Goal: Information Seeking & Learning: Understand process/instructions

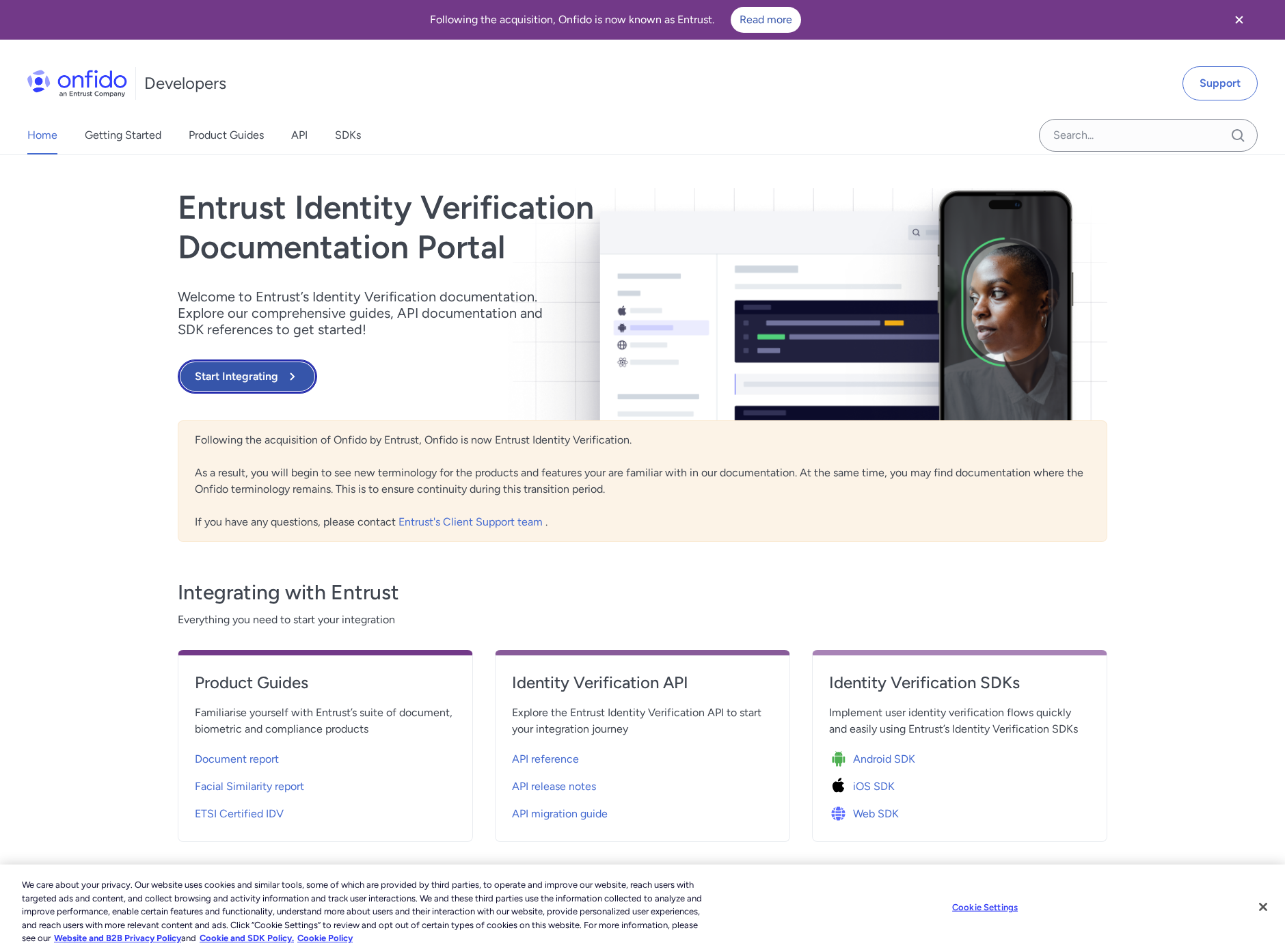
click at [263, 372] on button "Start Integrating" at bounding box center [247, 377] width 140 height 34
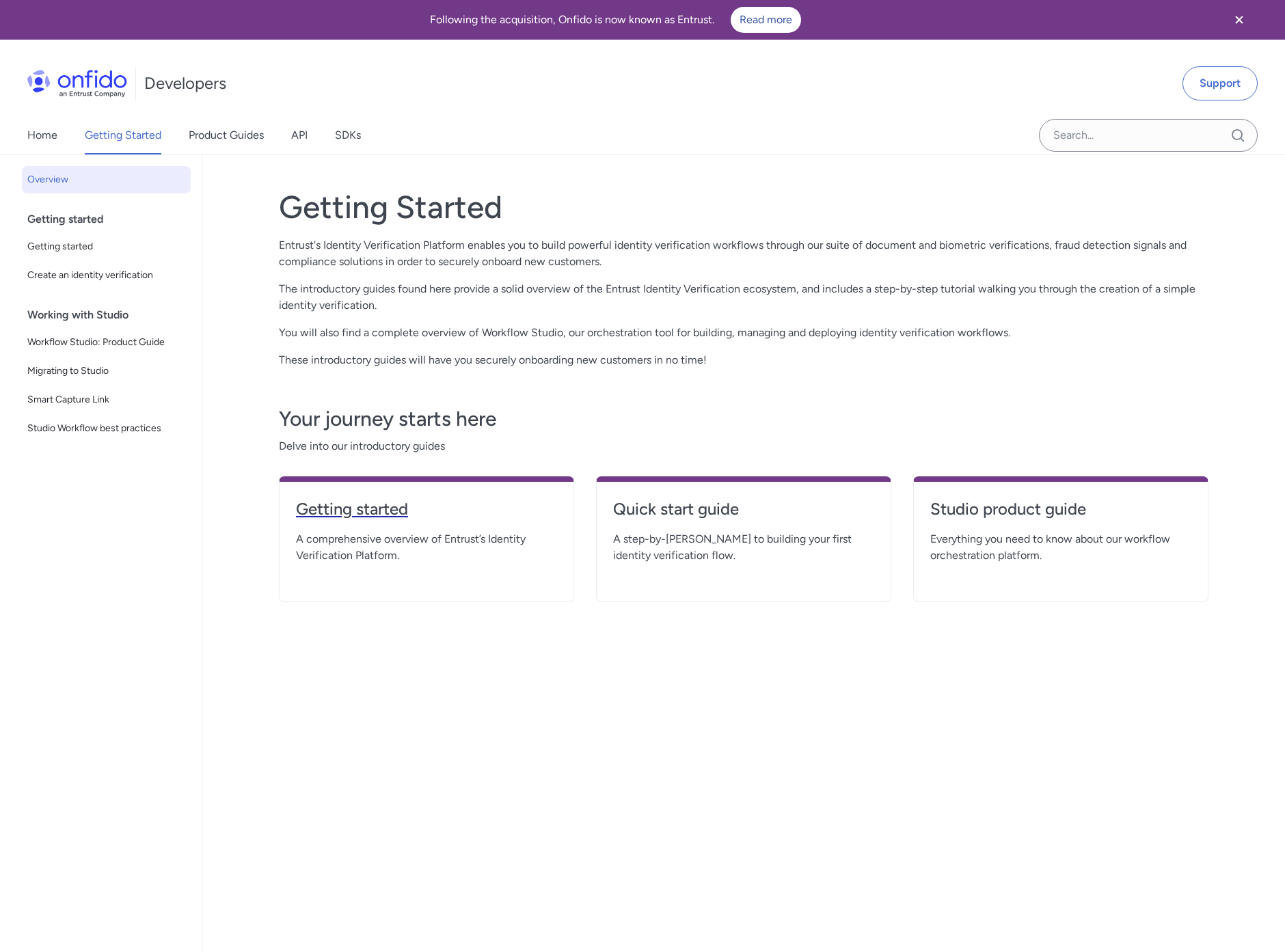
click at [400, 504] on h4 "Getting started" at bounding box center [426, 509] width 261 height 22
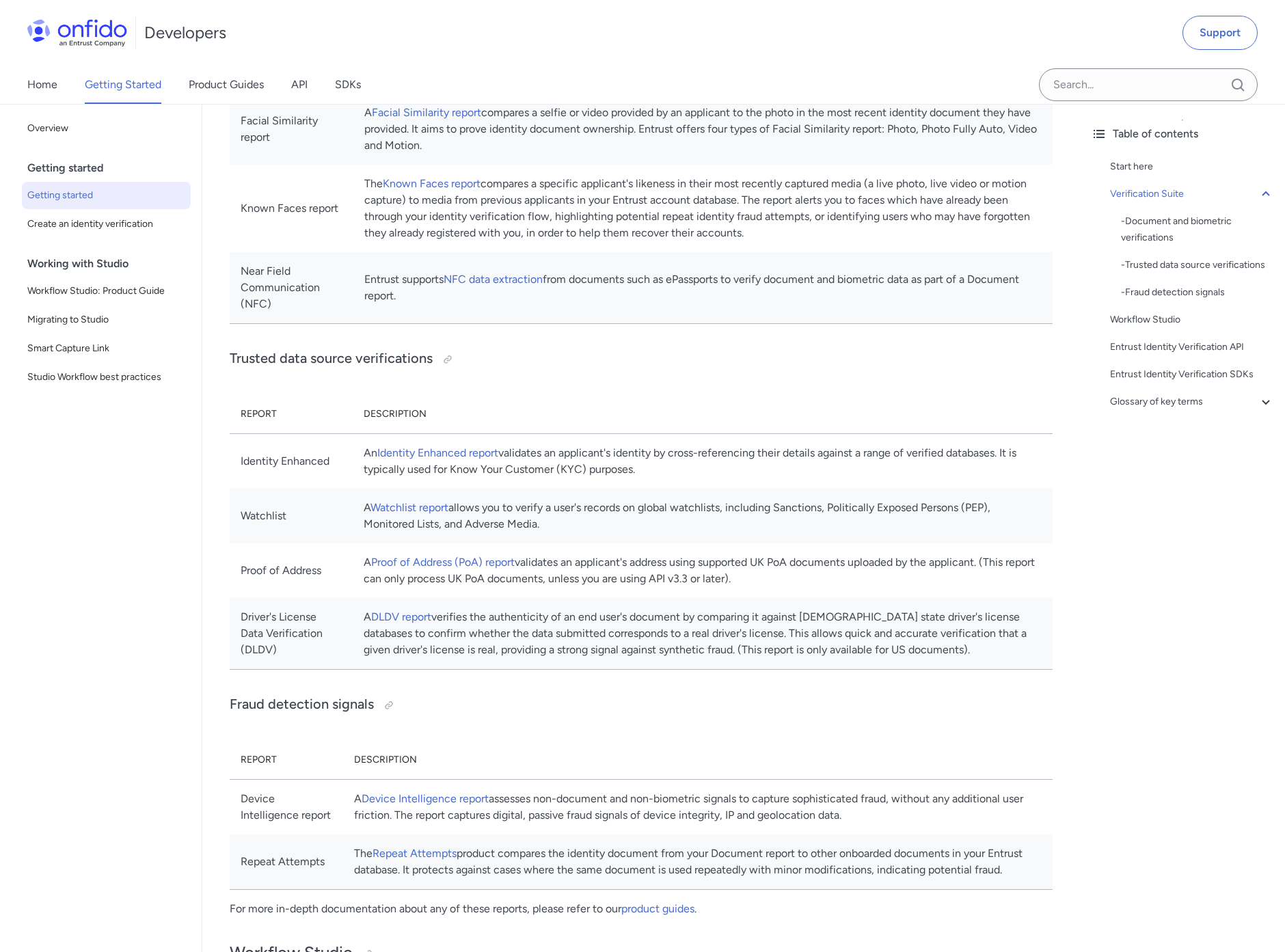
scroll to position [640, 0]
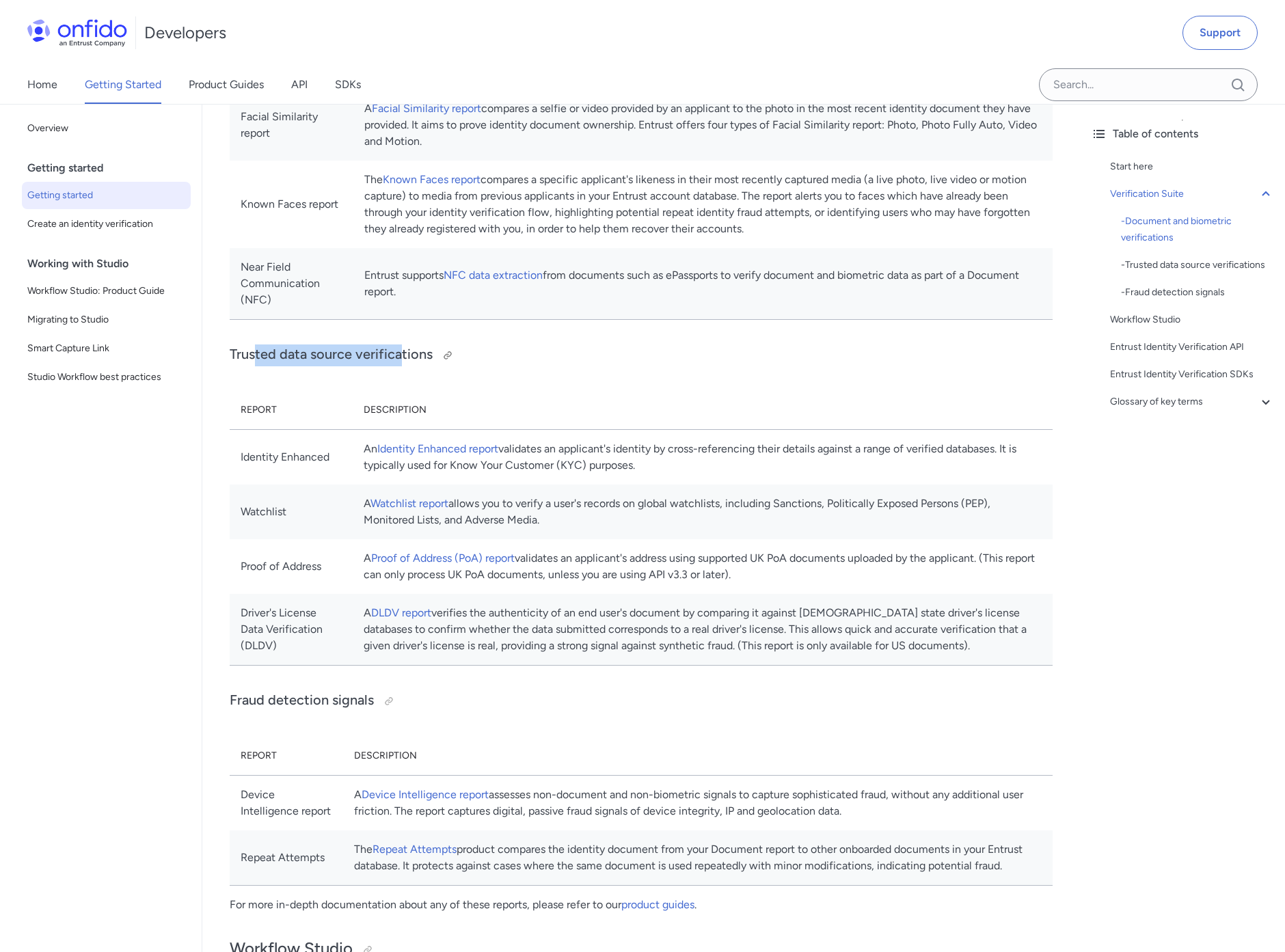
drag, startPoint x: 257, startPoint y: 349, endPoint x: 403, endPoint y: 349, distance: 146.0
click at [402, 349] on h3 "Trusted data source verifications" at bounding box center [640, 355] width 823 height 22
click at [405, 349] on h3 "Trusted data source verifications" at bounding box center [640, 355] width 823 height 22
drag, startPoint x: 409, startPoint y: 352, endPoint x: 262, endPoint y: 355, distance: 147.0
click at [263, 355] on h3 "Trusted data source verifications" at bounding box center [640, 355] width 823 height 22
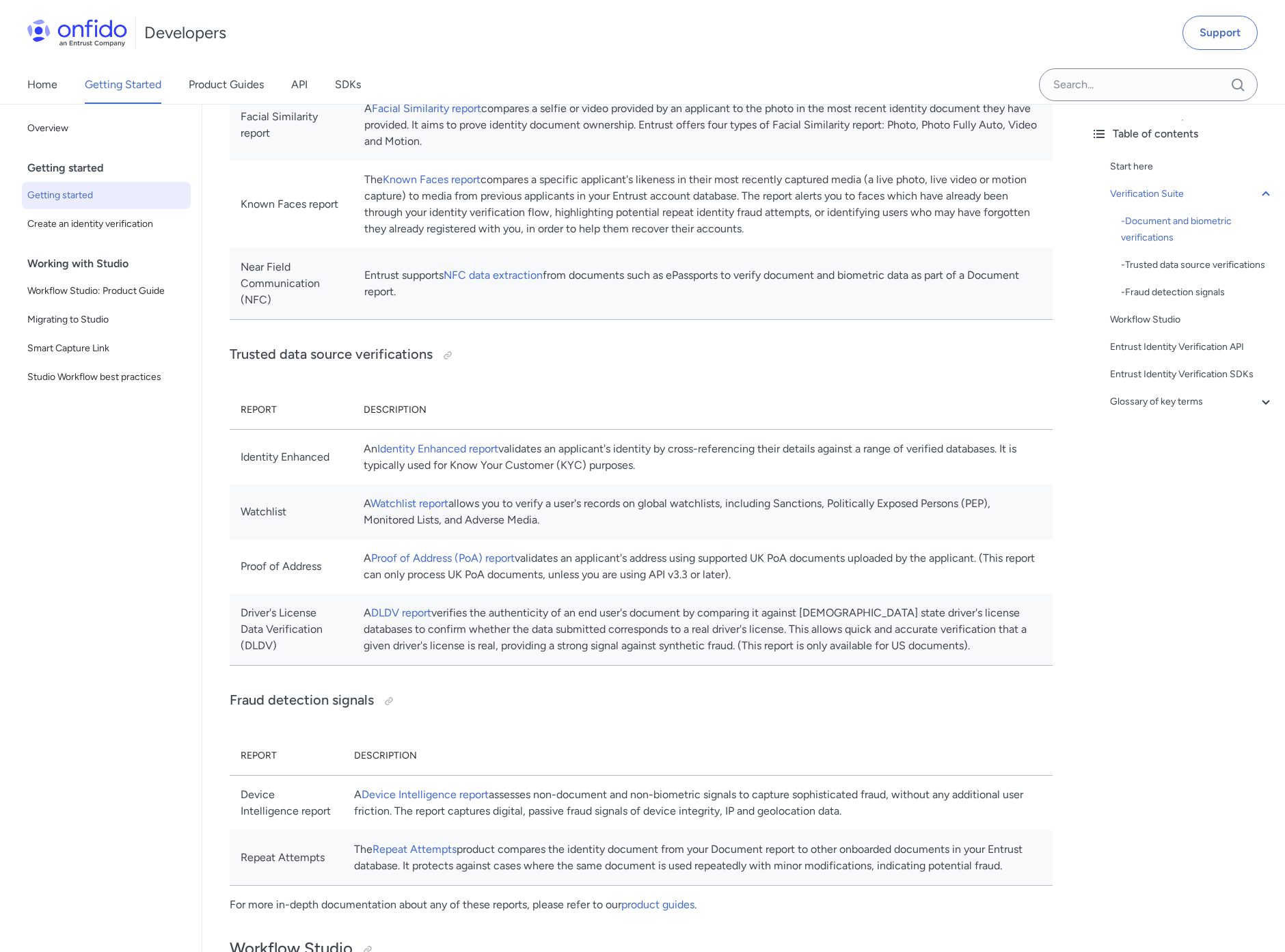
drag, startPoint x: 320, startPoint y: 459, endPoint x: 268, endPoint y: 457, distance: 52.0
click at [268, 457] on td "Identity Enhanced" at bounding box center [291, 456] width 123 height 55
click at [657, 486] on td "A Watchlist report allows you to verify a user's records on global watchlists, …" at bounding box center [703, 511] width 700 height 55
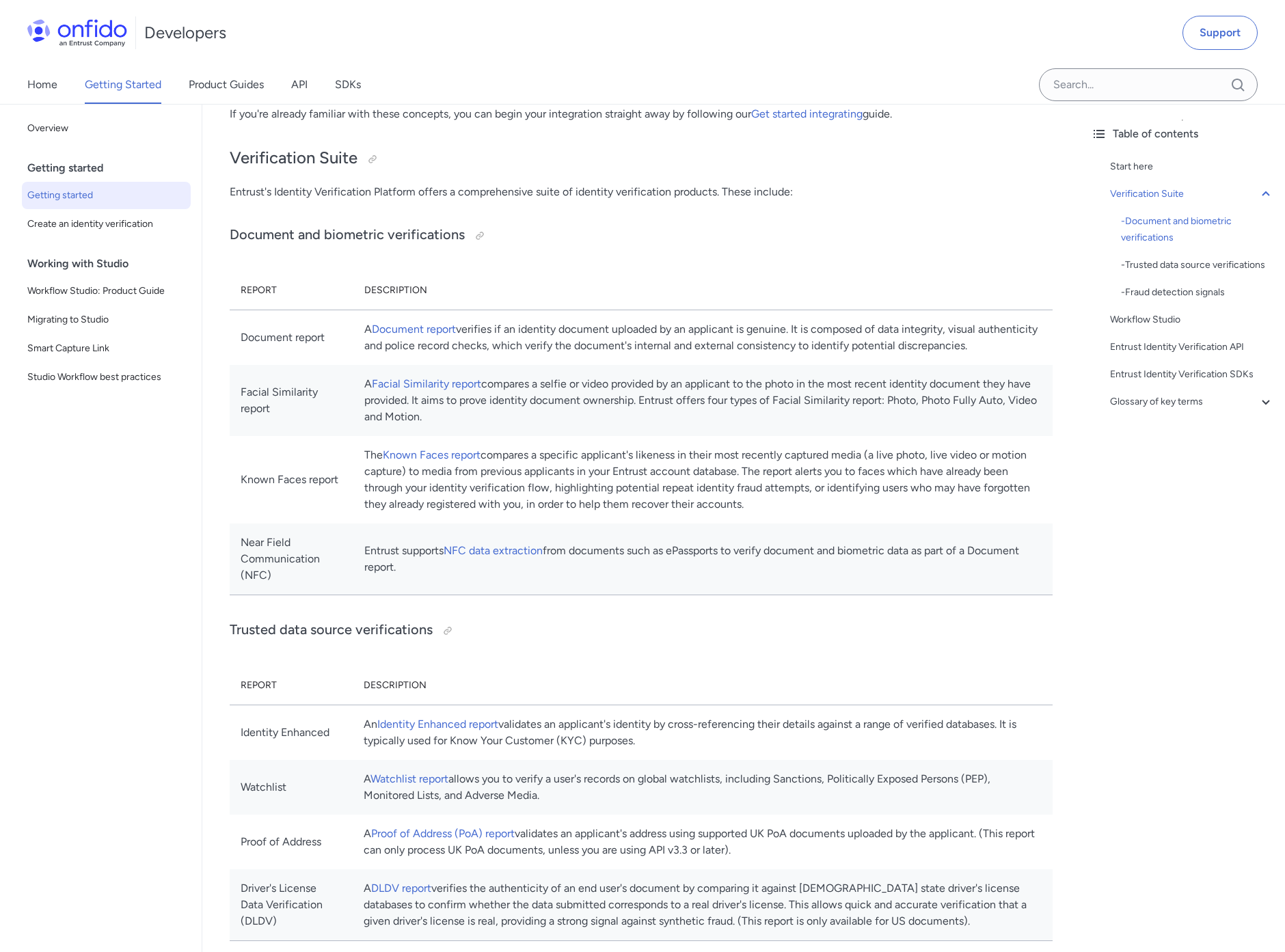
scroll to position [0, 0]
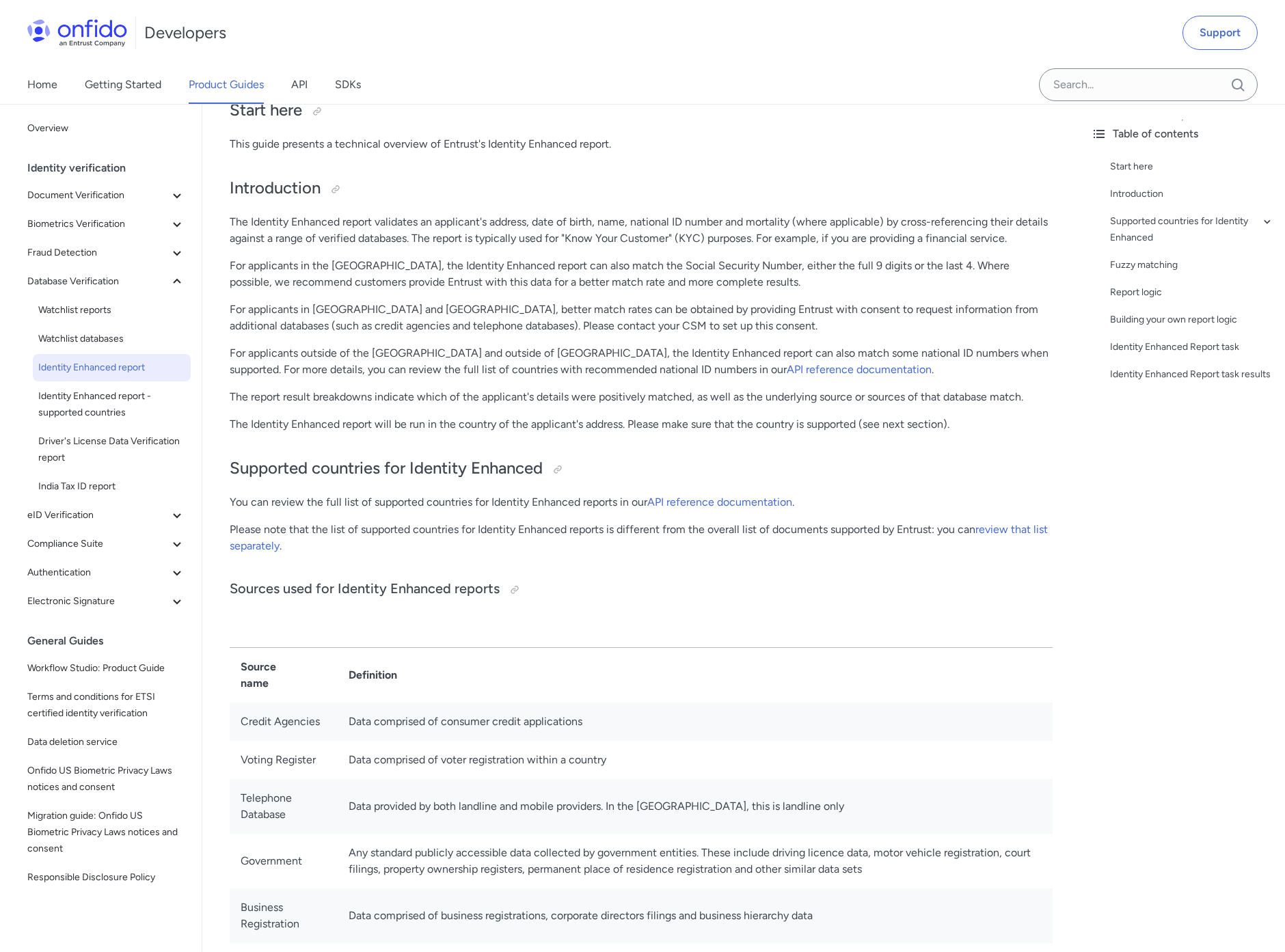
scroll to position [175, 0]
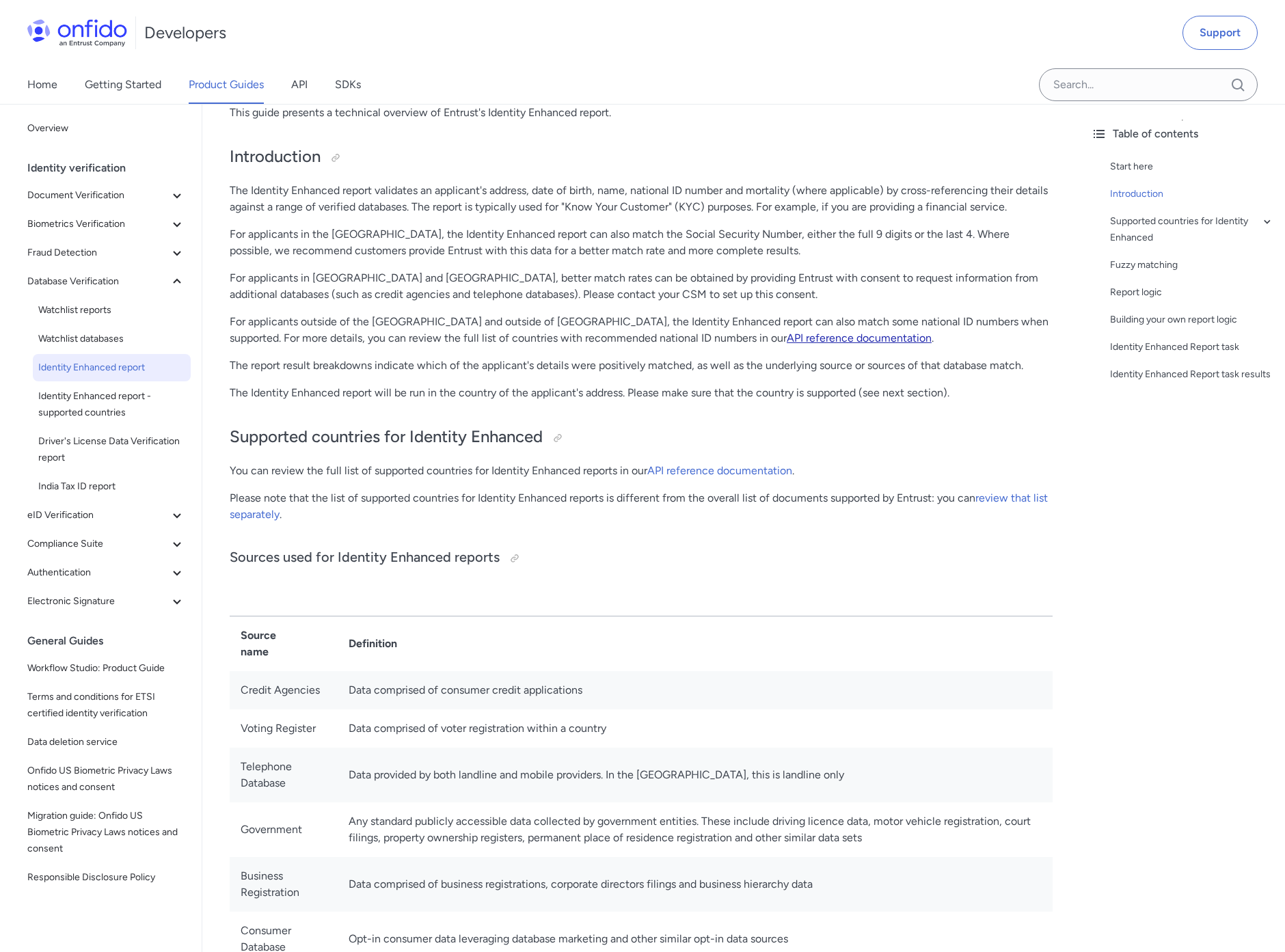
click at [787, 339] on link "API reference documentation" at bounding box center [860, 338] width 145 height 13
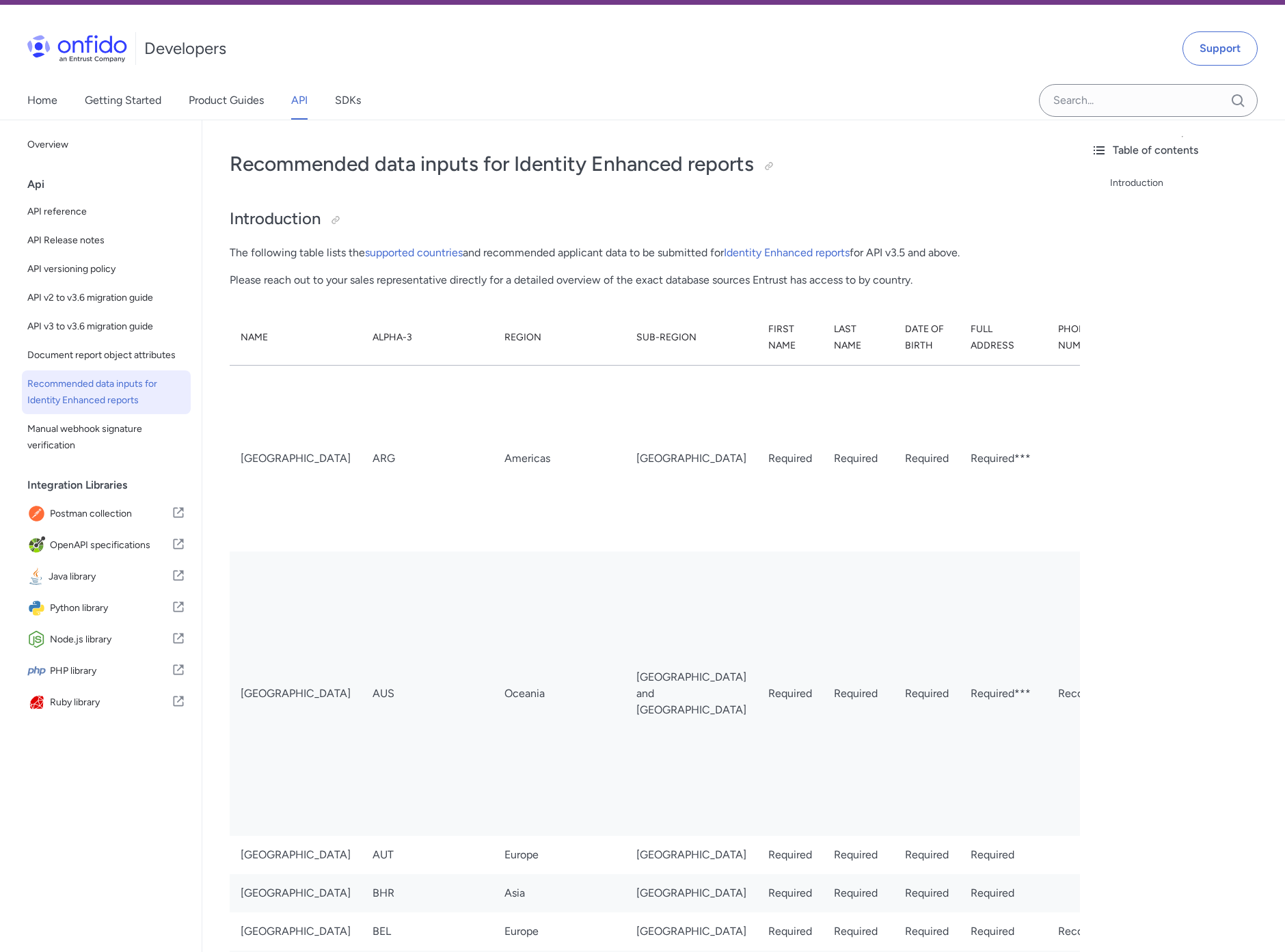
scroll to position [37, 0]
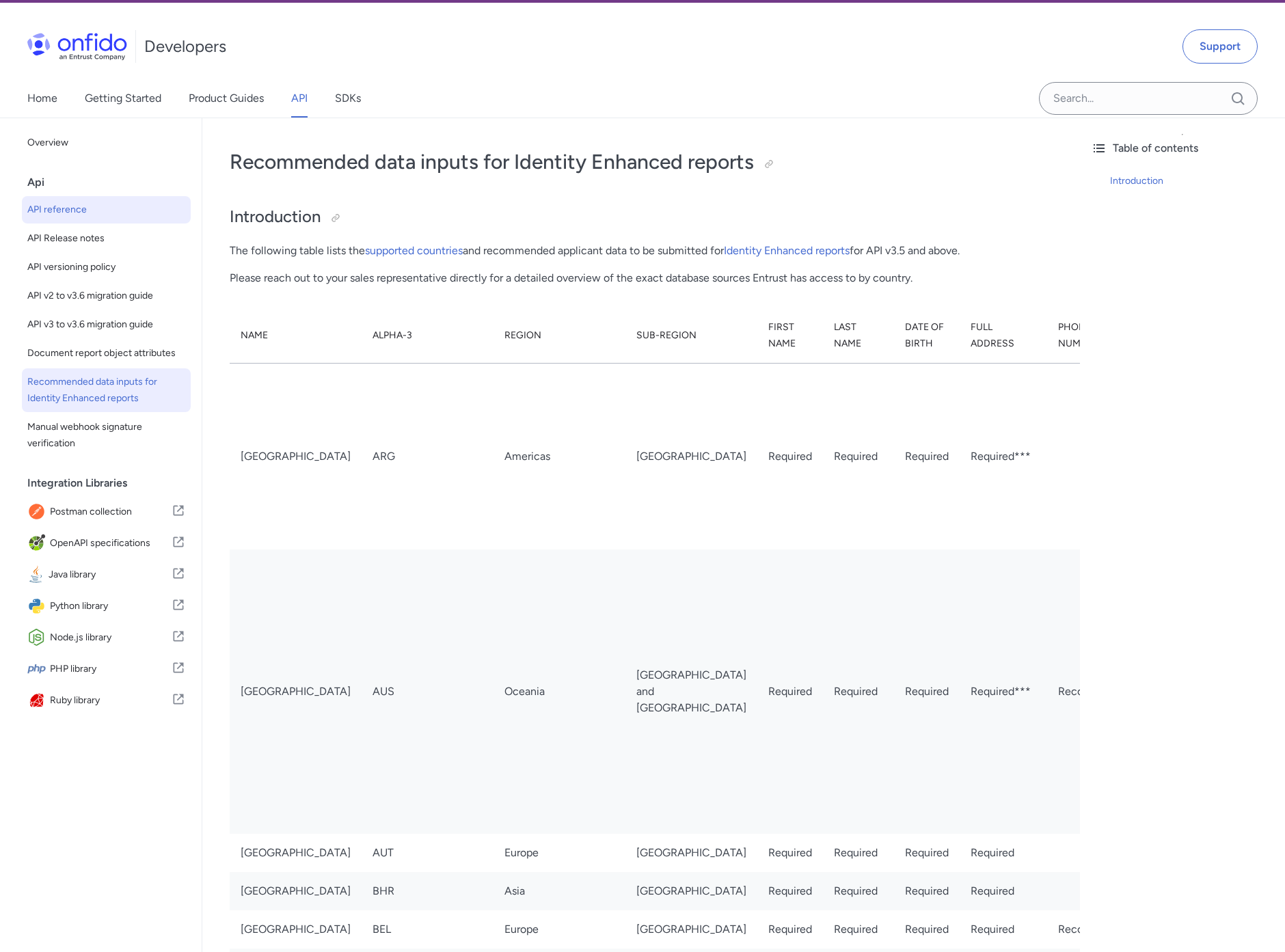
click at [57, 211] on span "API reference" at bounding box center [106, 209] width 158 height 16
select select "http"
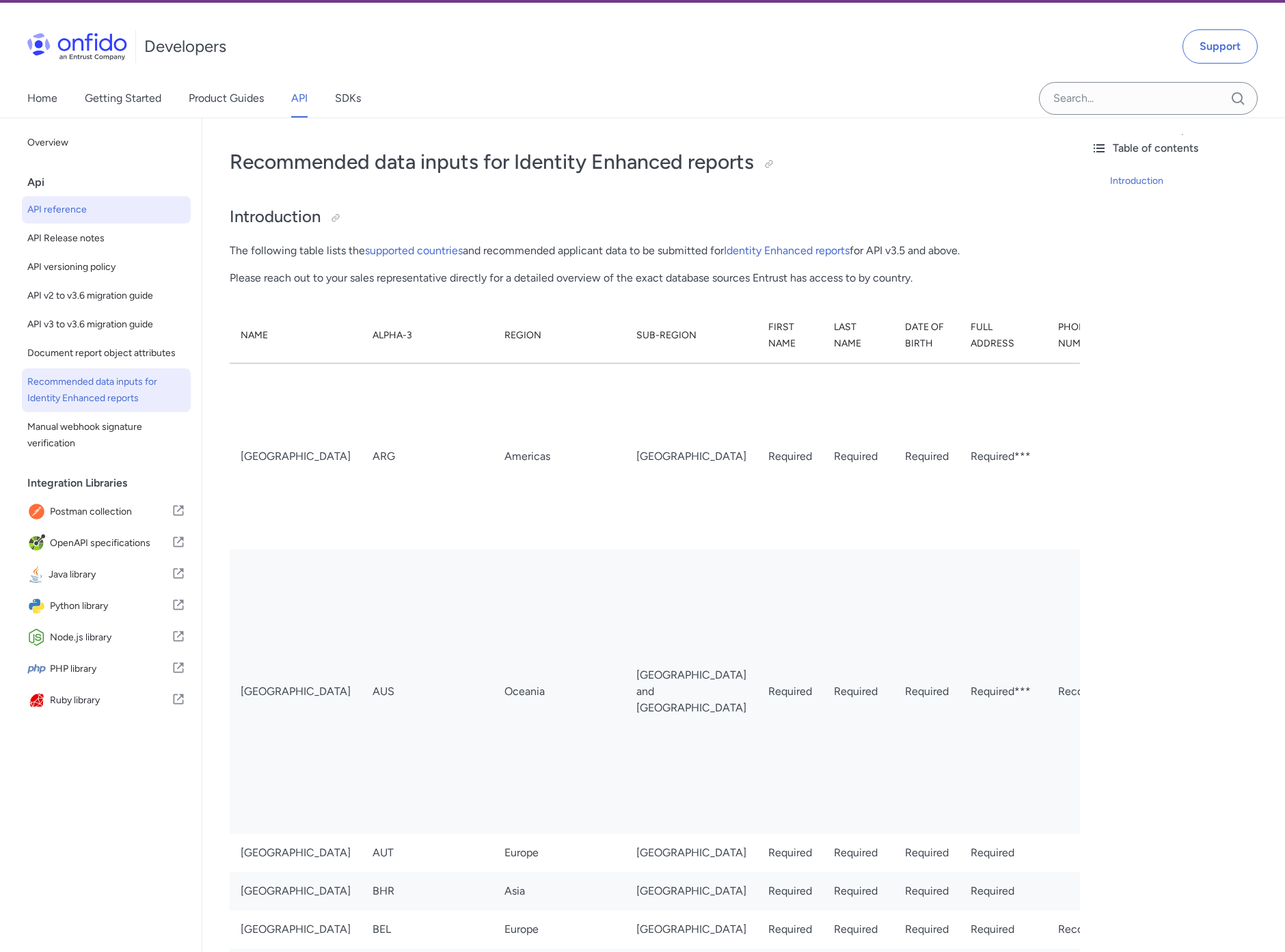
select select "http"
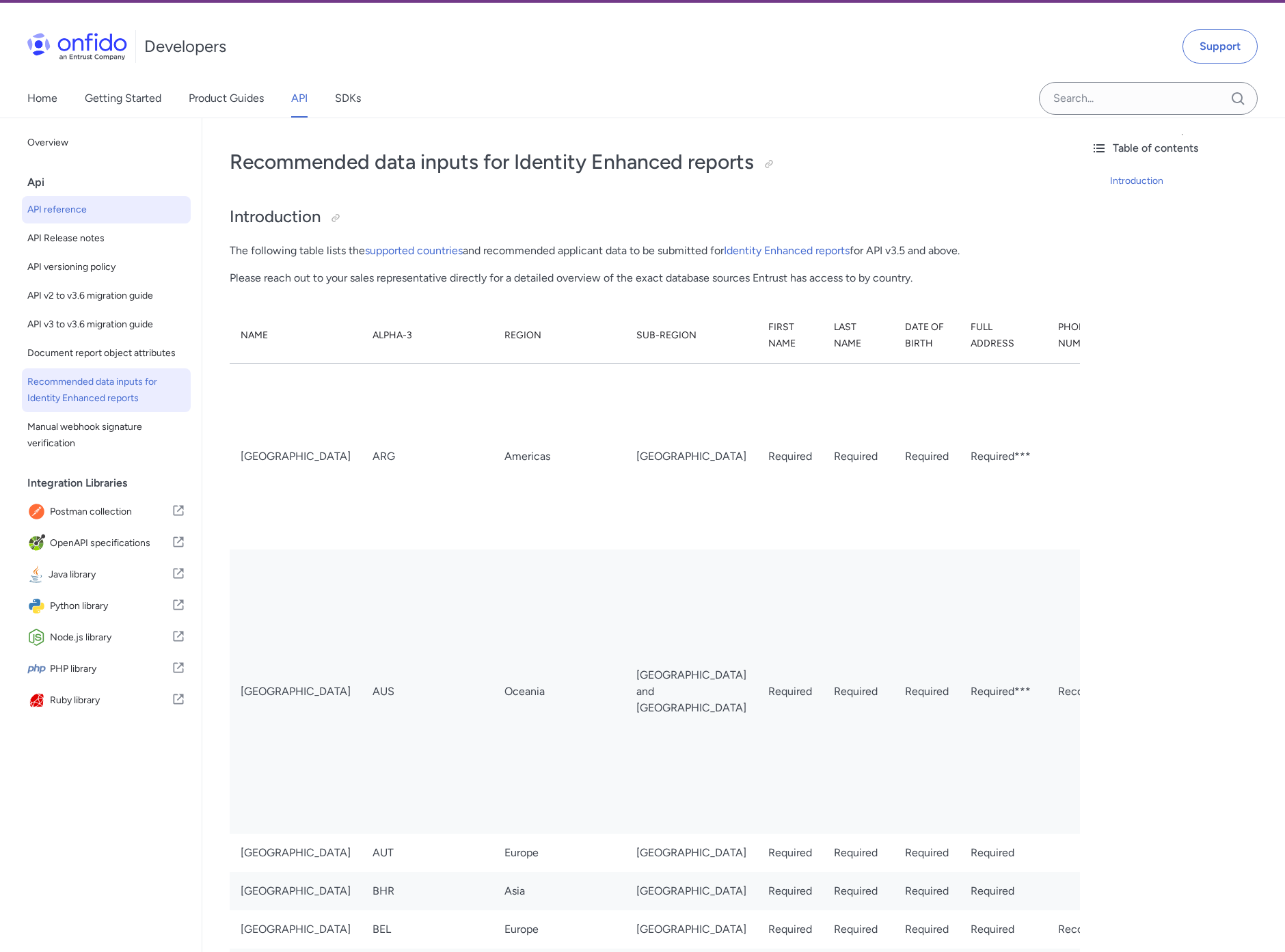
select select "http"
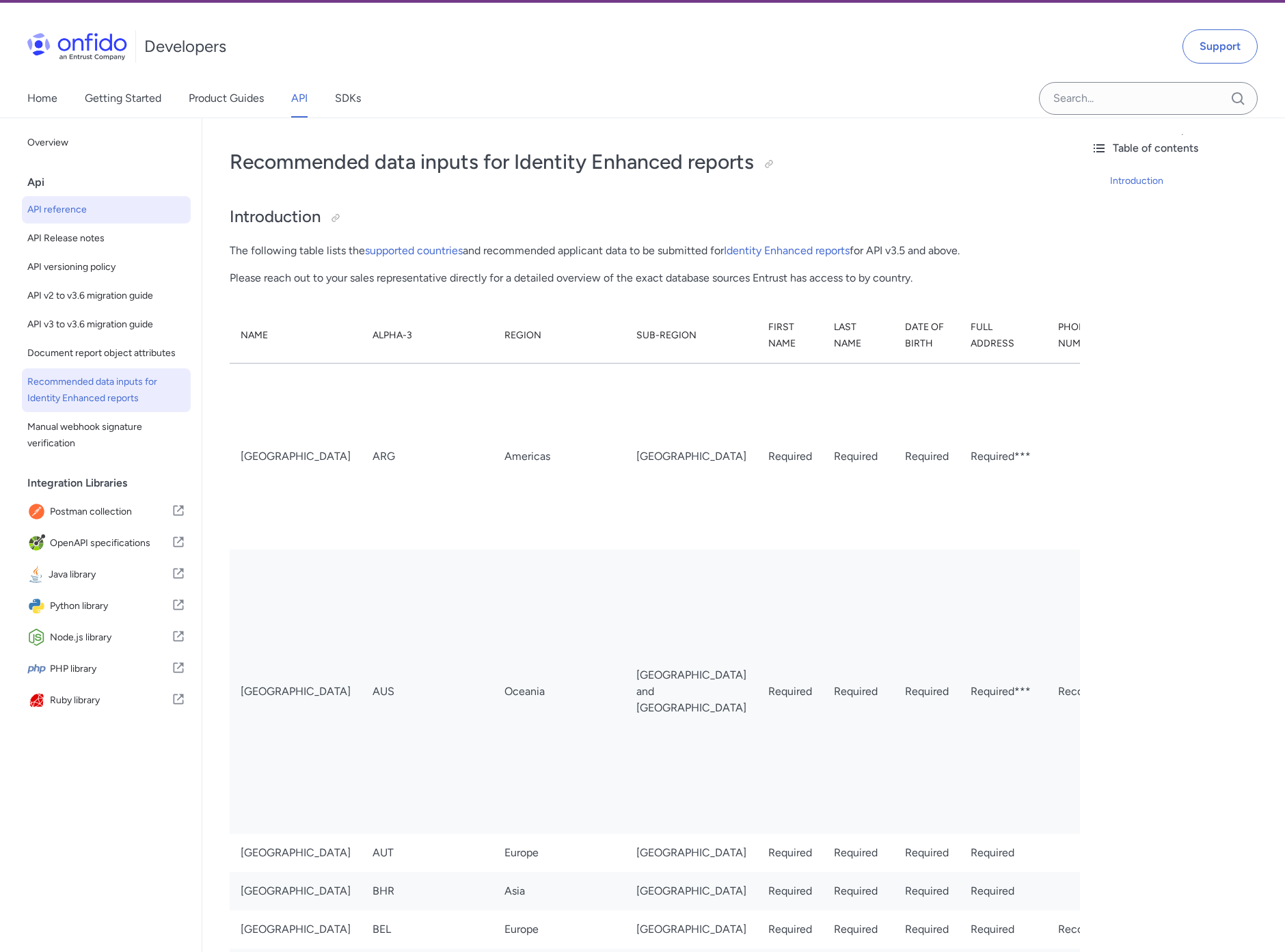
select select "http"
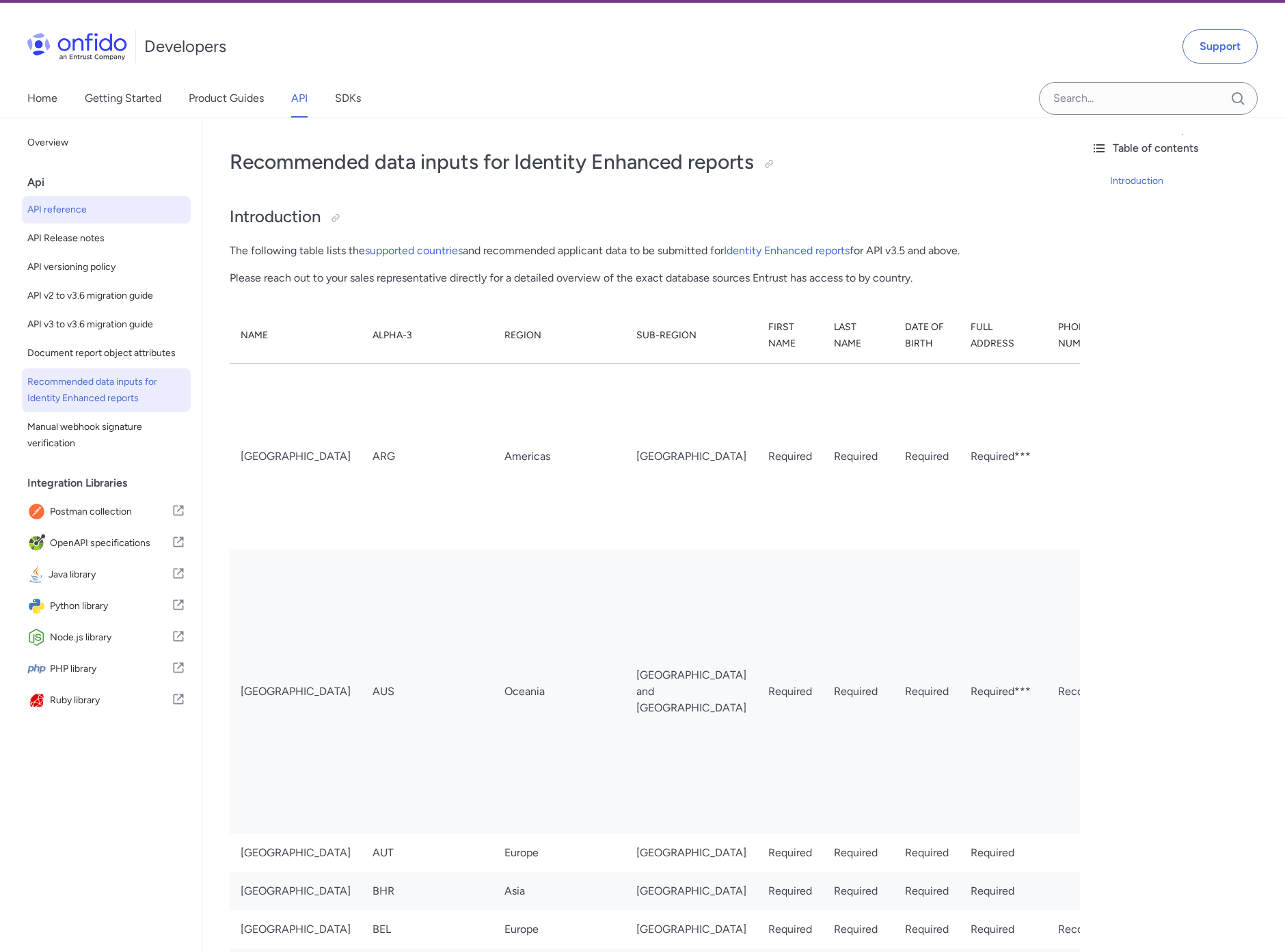
select select "http"
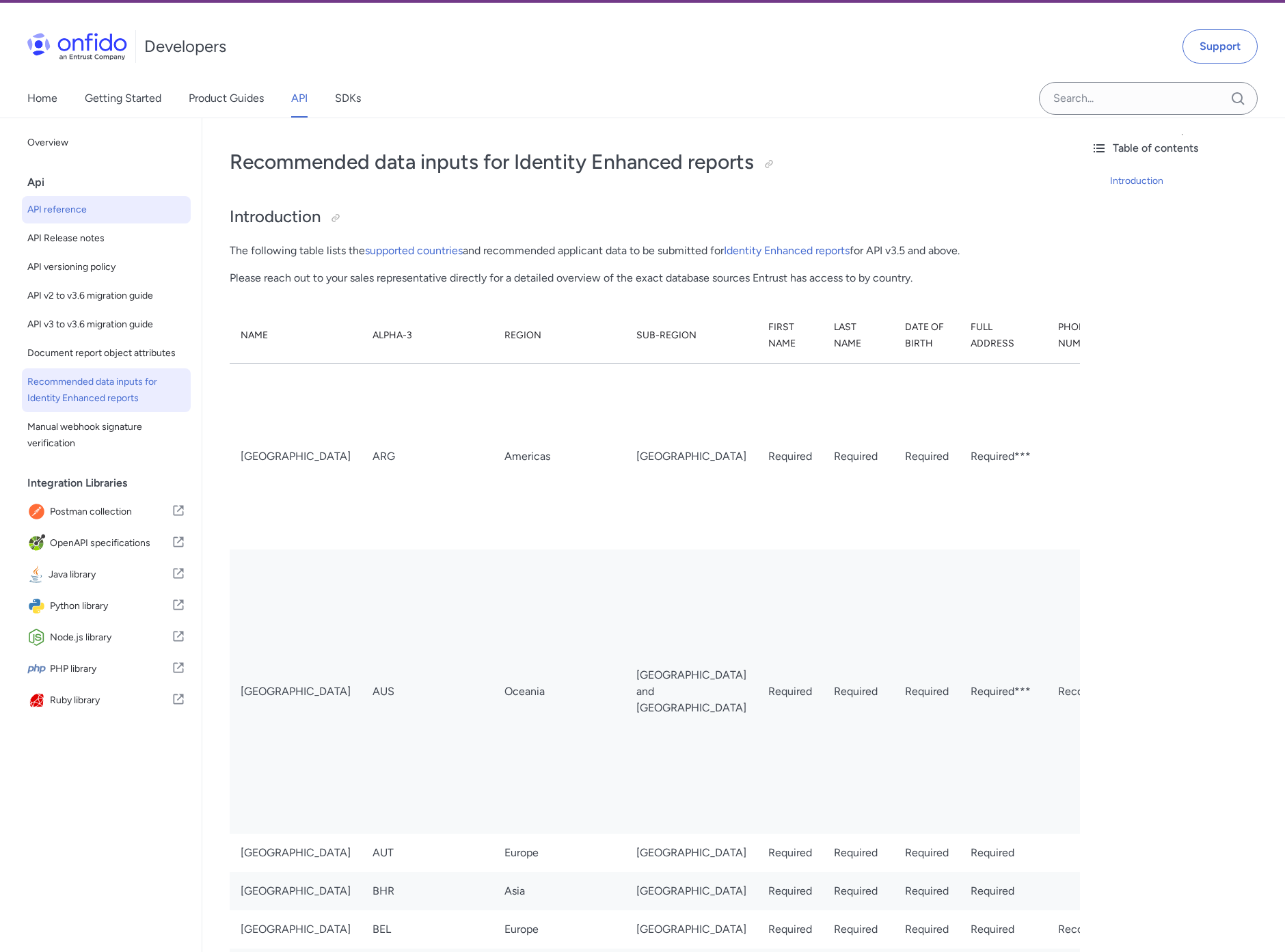
select select "http"
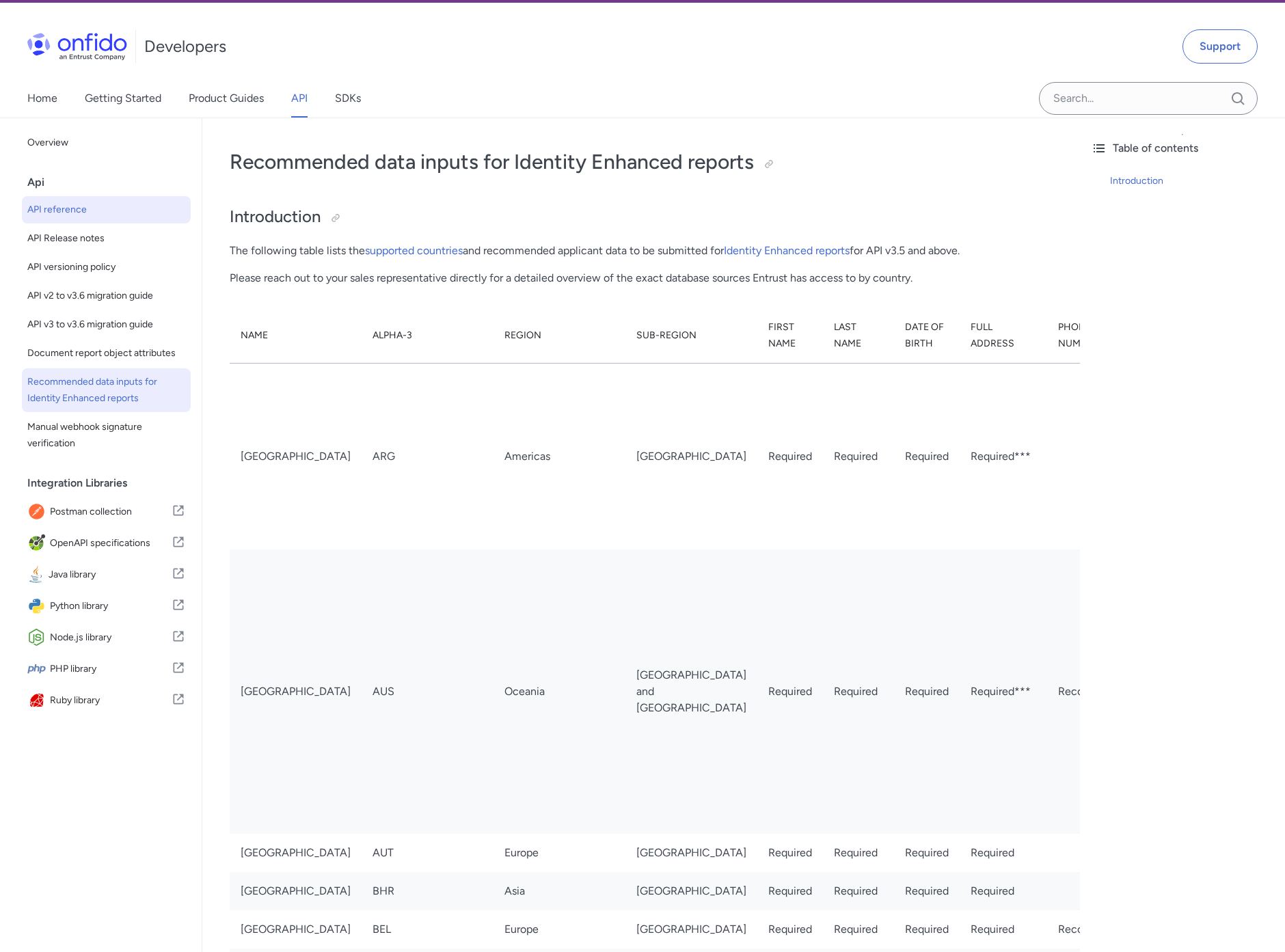
select select "http"
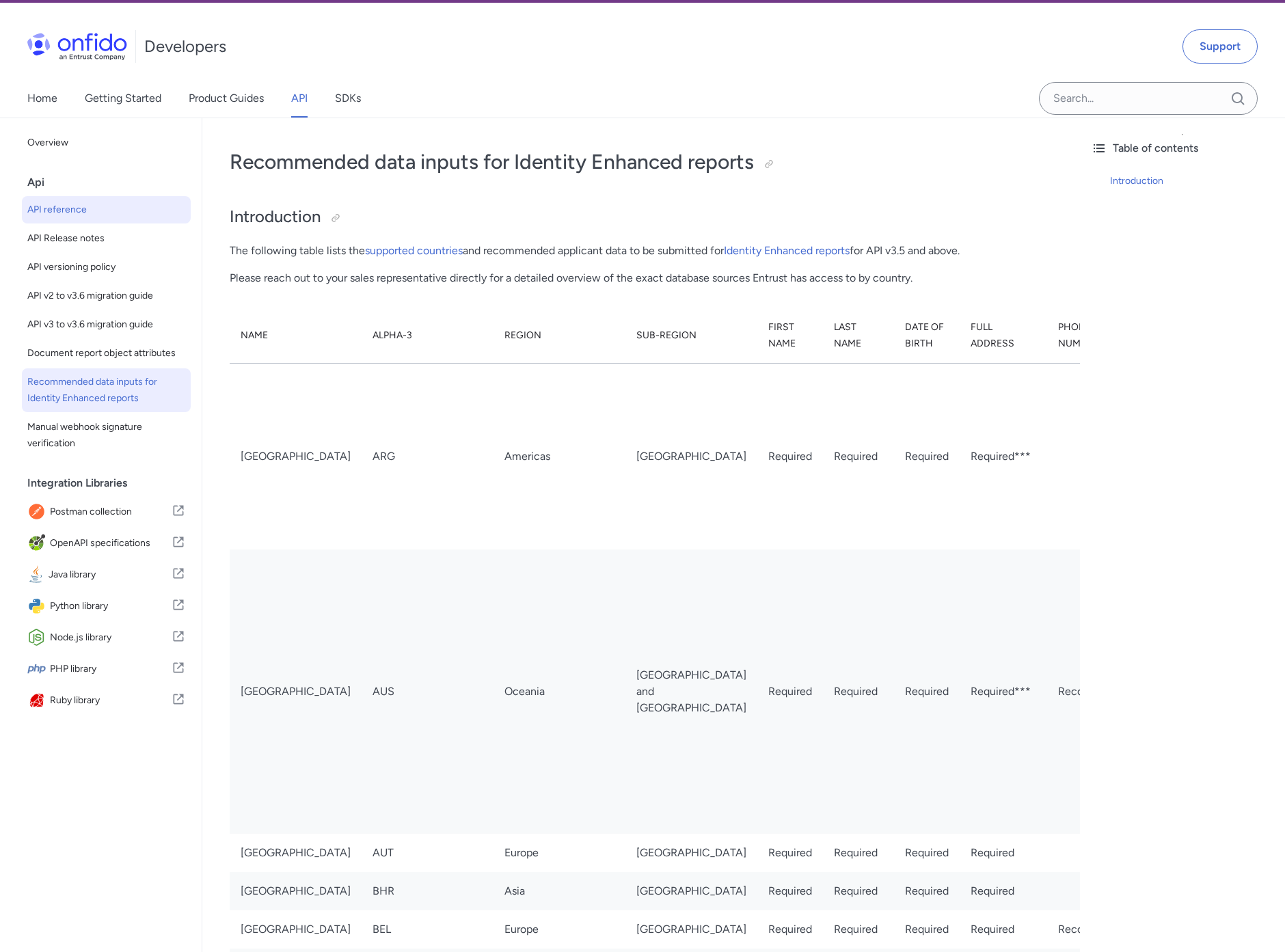
select select "http"
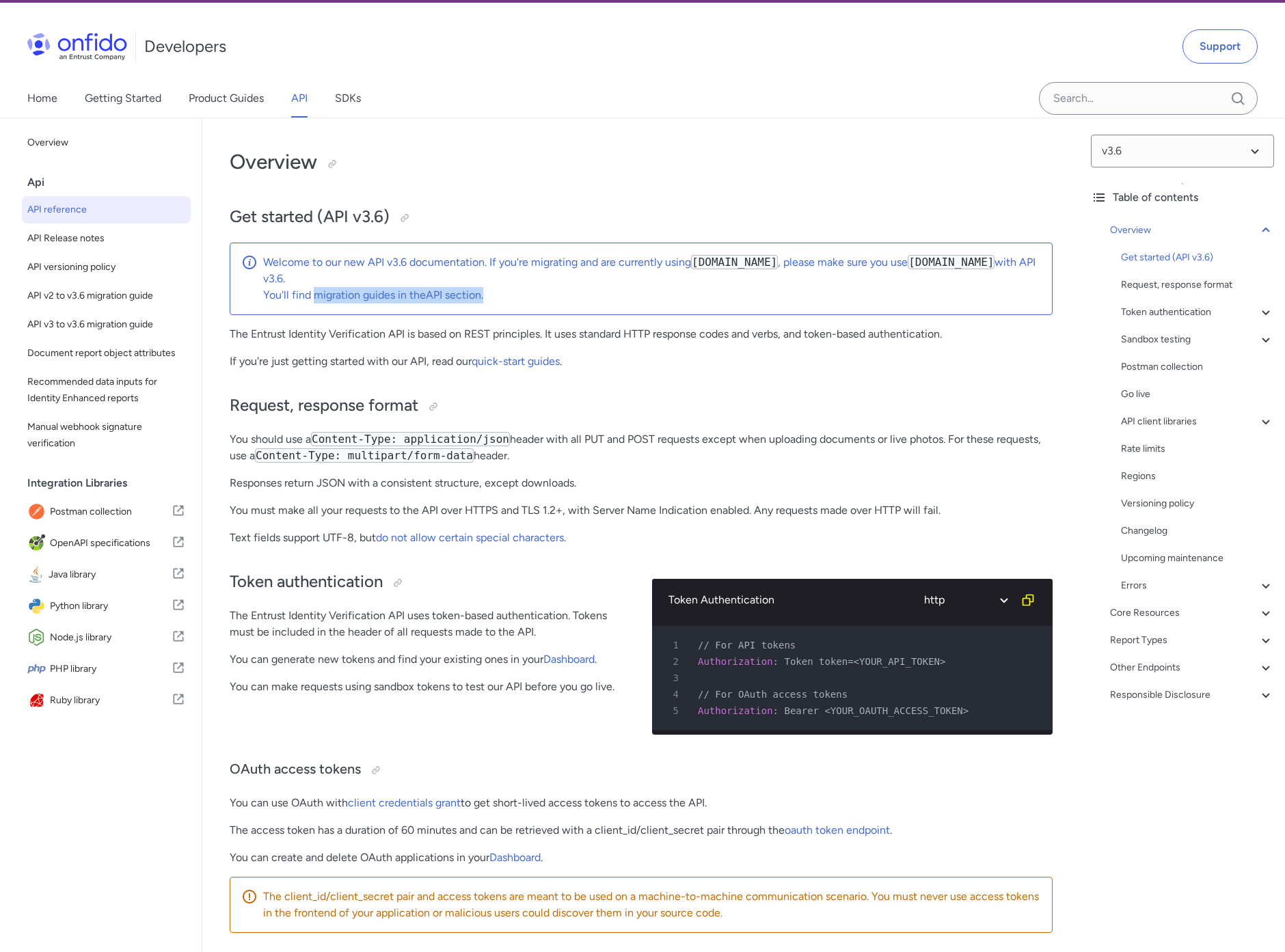
drag, startPoint x: 315, startPoint y: 298, endPoint x: 540, endPoint y: 312, distance: 225.4
click at [540, 312] on div "Welcome to our new API v3.6 documentation. If you're migrating and are currentl…" at bounding box center [640, 279] width 823 height 72
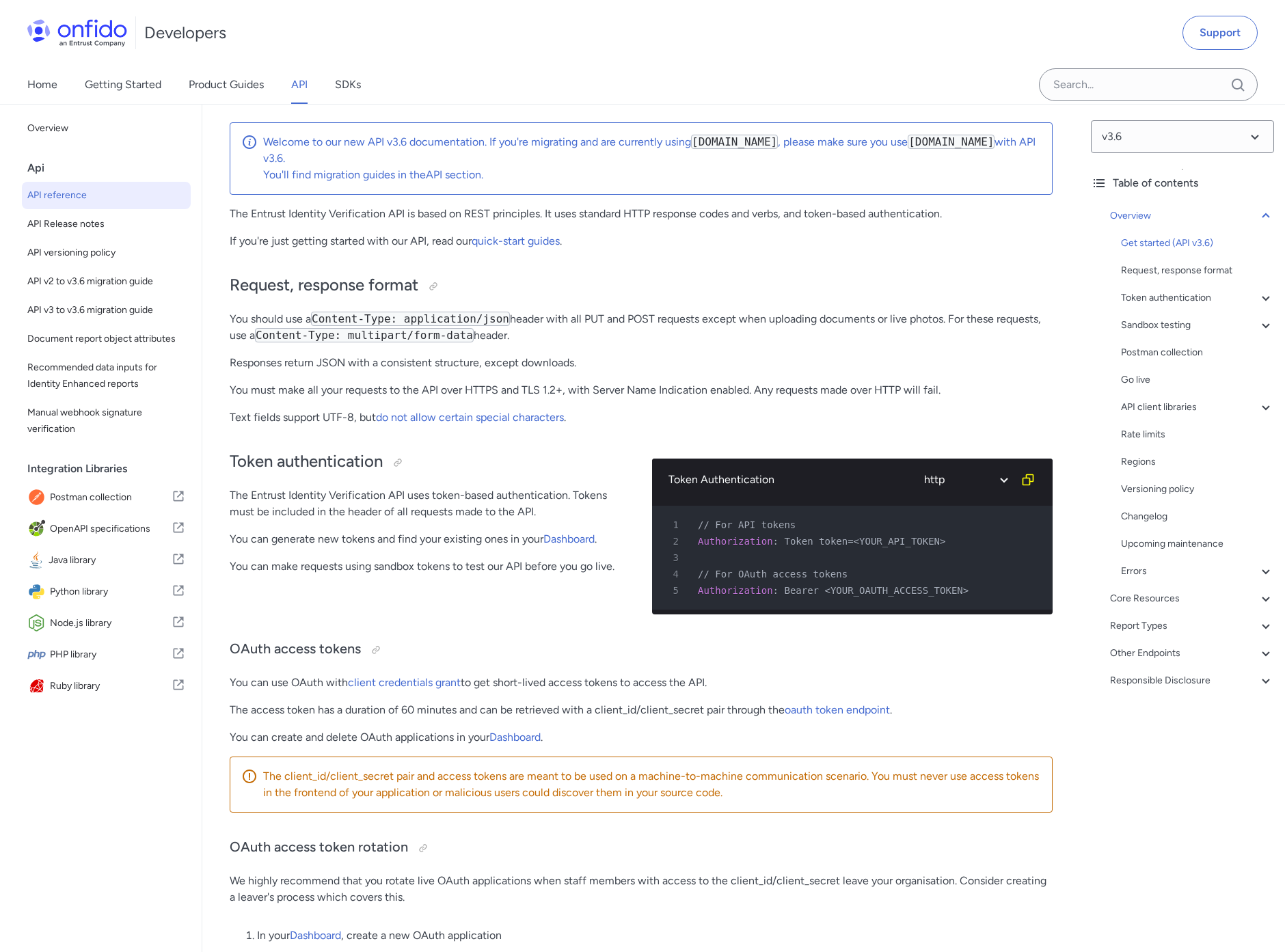
scroll to position [159, 0]
drag, startPoint x: 389, startPoint y: 320, endPoint x: 496, endPoint y: 325, distance: 107.1
click at [466, 322] on code "Content-Type: application/json" at bounding box center [410, 317] width 199 height 14
click at [524, 329] on p "You should use a Content-Type: application/json header with all PUT and POST re…" at bounding box center [640, 326] width 823 height 32
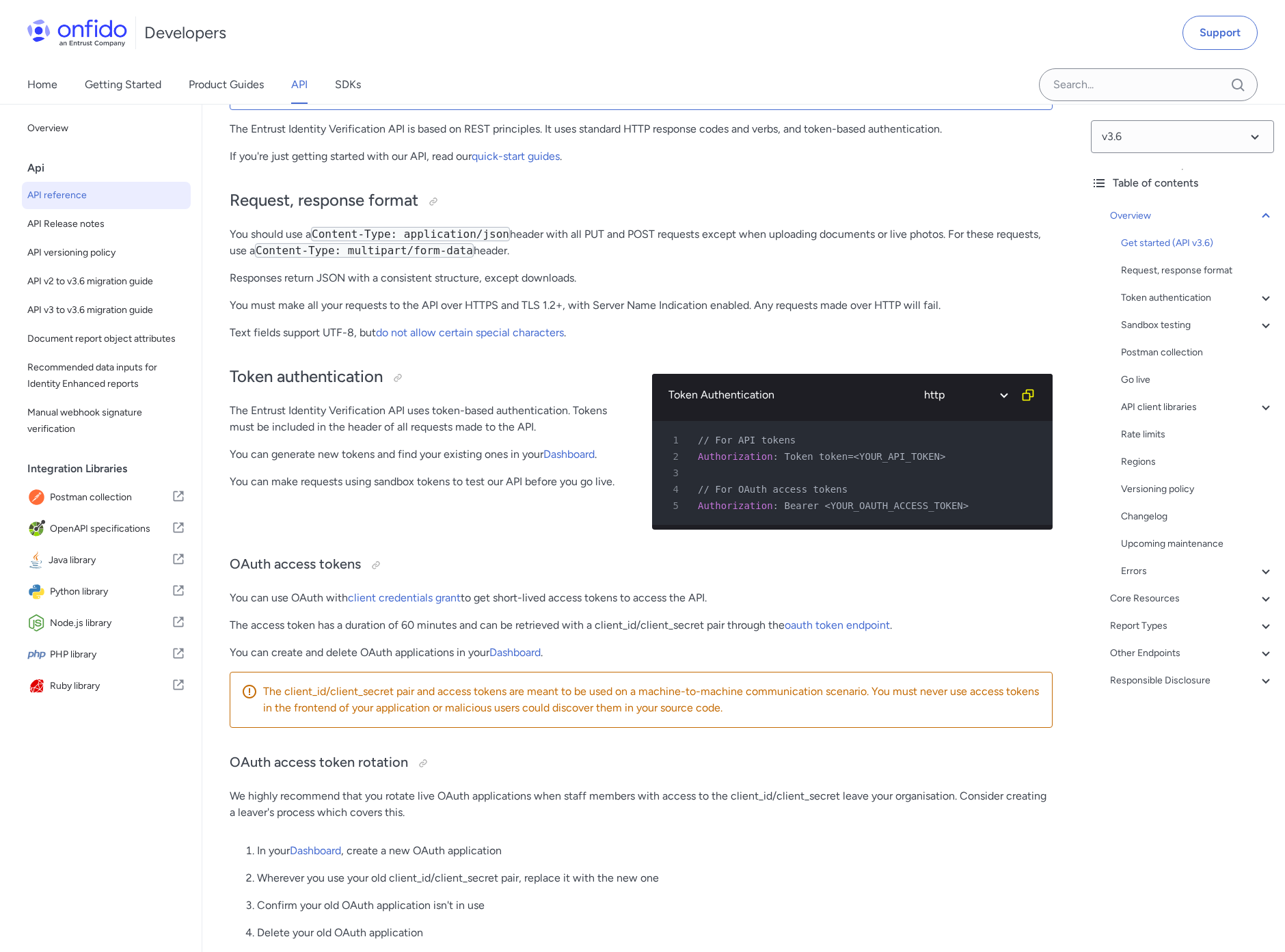
scroll to position [242, 0]
drag, startPoint x: 267, startPoint y: 375, endPoint x: 348, endPoint y: 378, distance: 81.1
click at [346, 378] on h2 "Token authentication" at bounding box center [430, 377] width 401 height 23
click at [370, 447] on div "Token authentication The Entrust Identity Verification API uses token-based aut…" at bounding box center [430, 446] width 401 height 188
click at [391, 442] on div "Token authentication The Entrust Identity Verification API uses token-based aut…" at bounding box center [430, 446] width 401 height 188
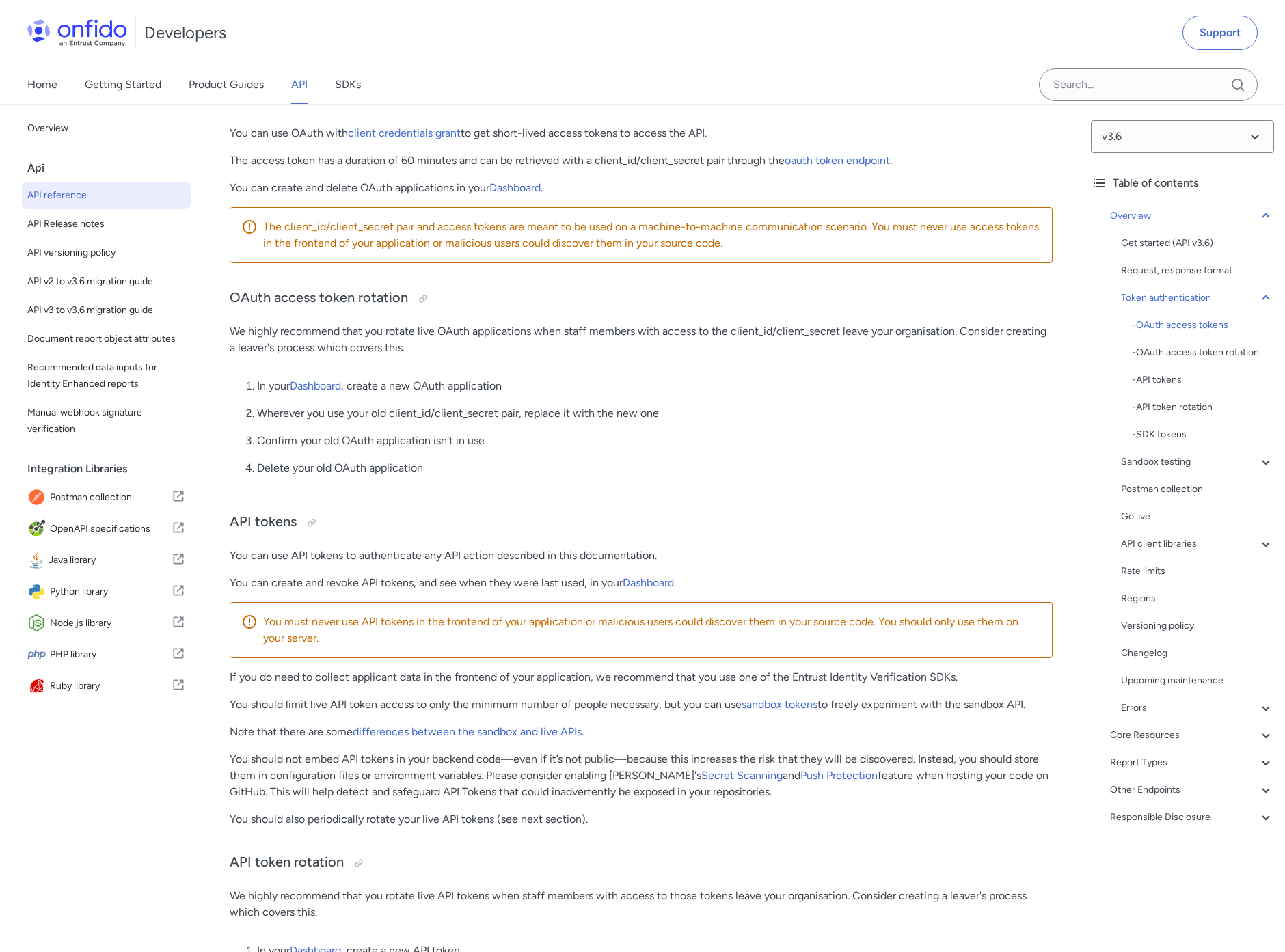
scroll to position [997, 0]
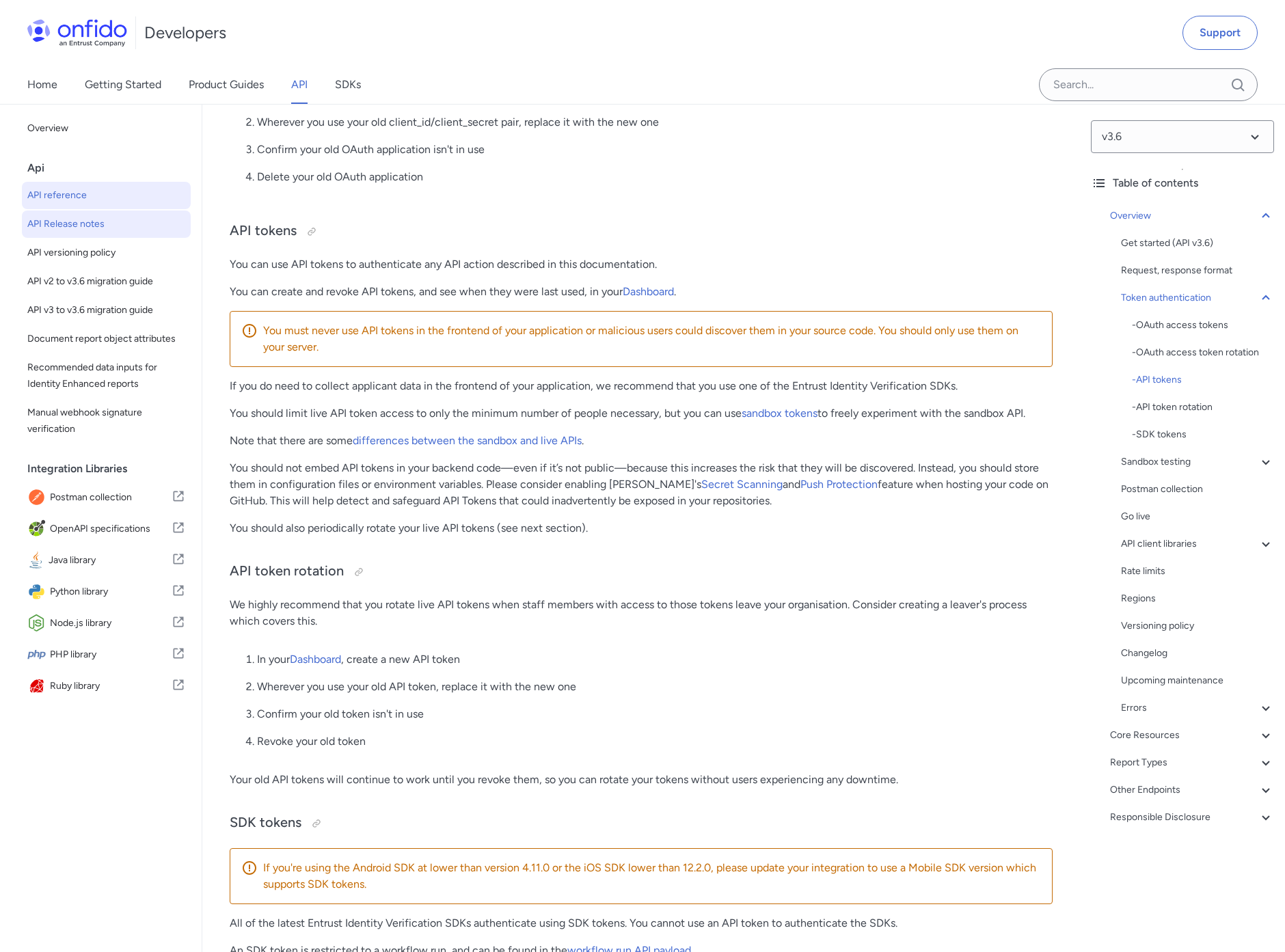
click at [84, 231] on span "API Release notes" at bounding box center [106, 223] width 158 height 16
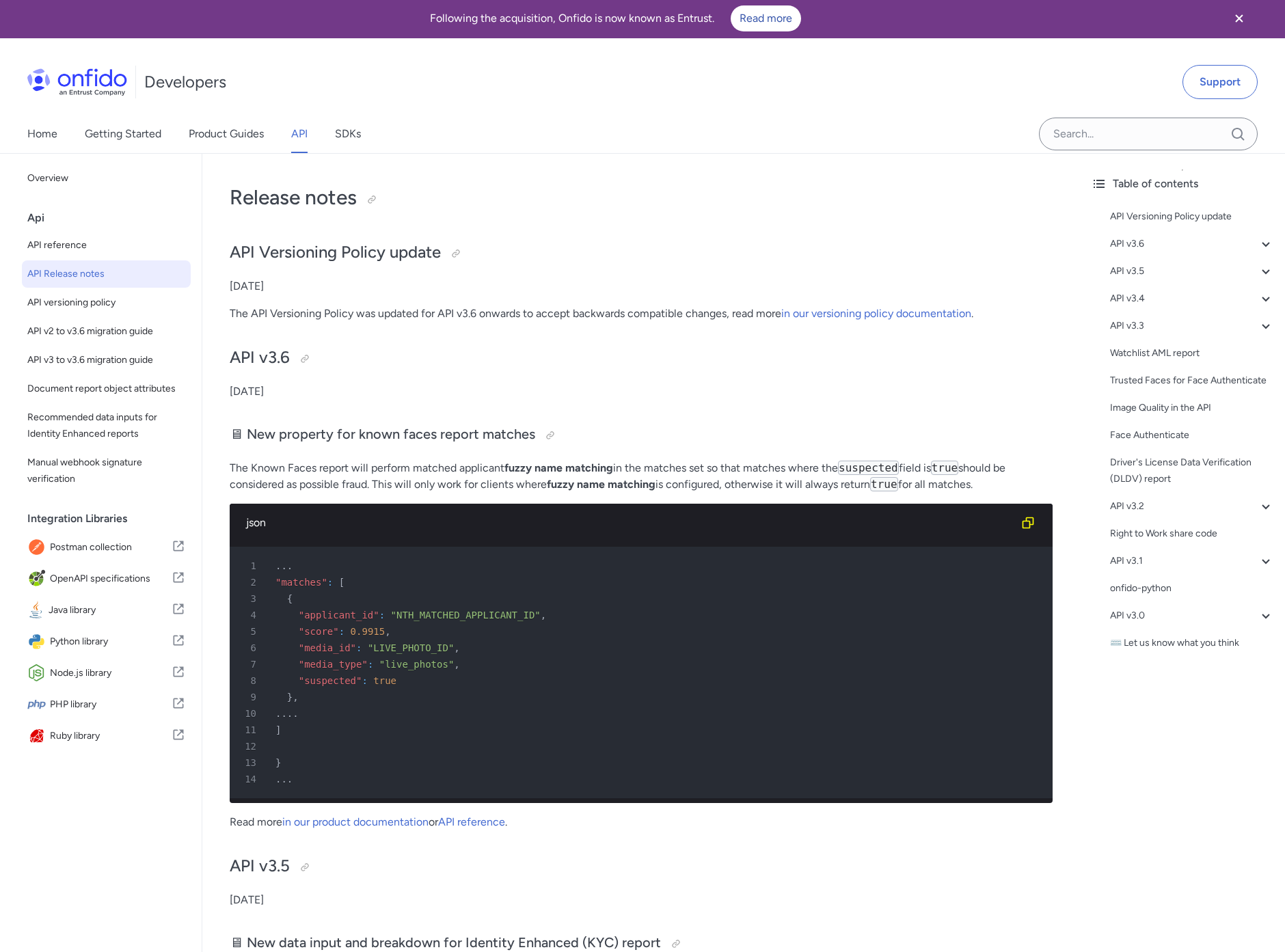
scroll to position [3, 0]
